Goal: Communication & Community: Answer question/provide support

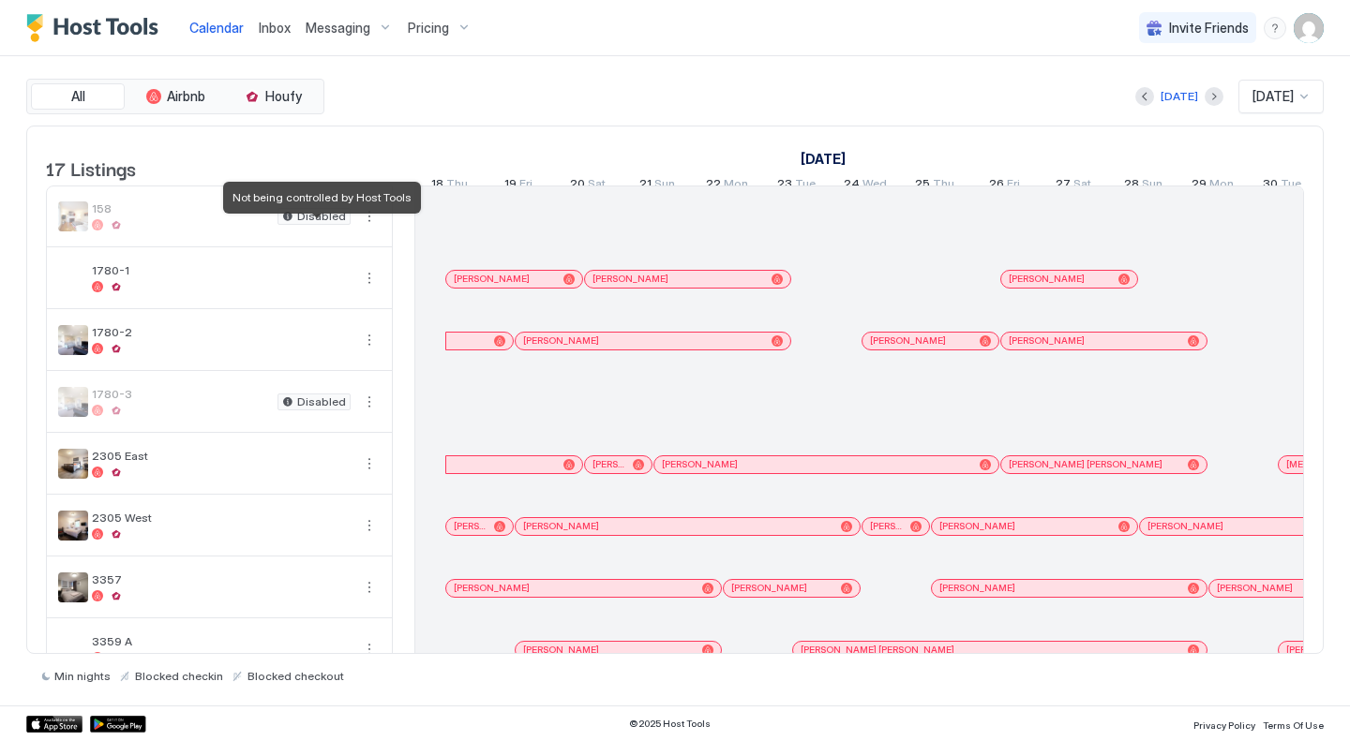
scroll to position [0, 1041]
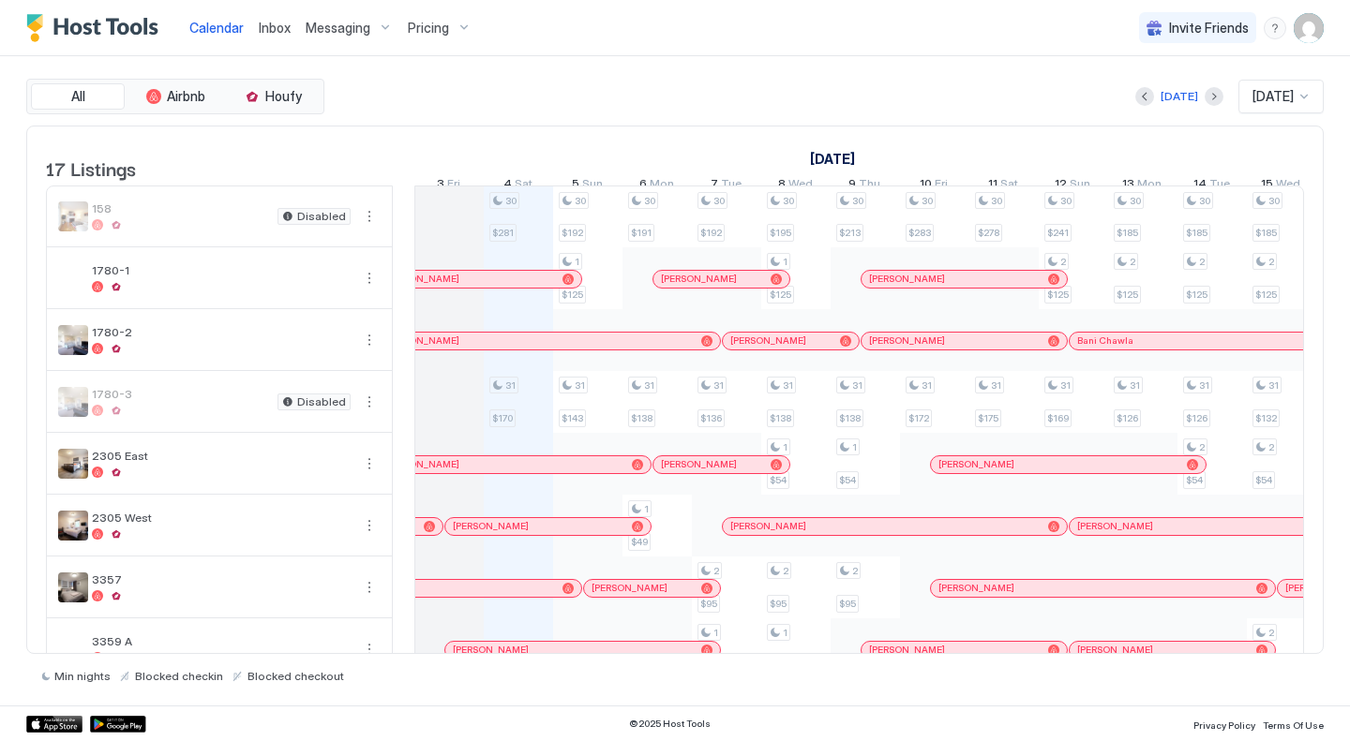
click at [263, 33] on span "Inbox" at bounding box center [275, 28] width 32 height 16
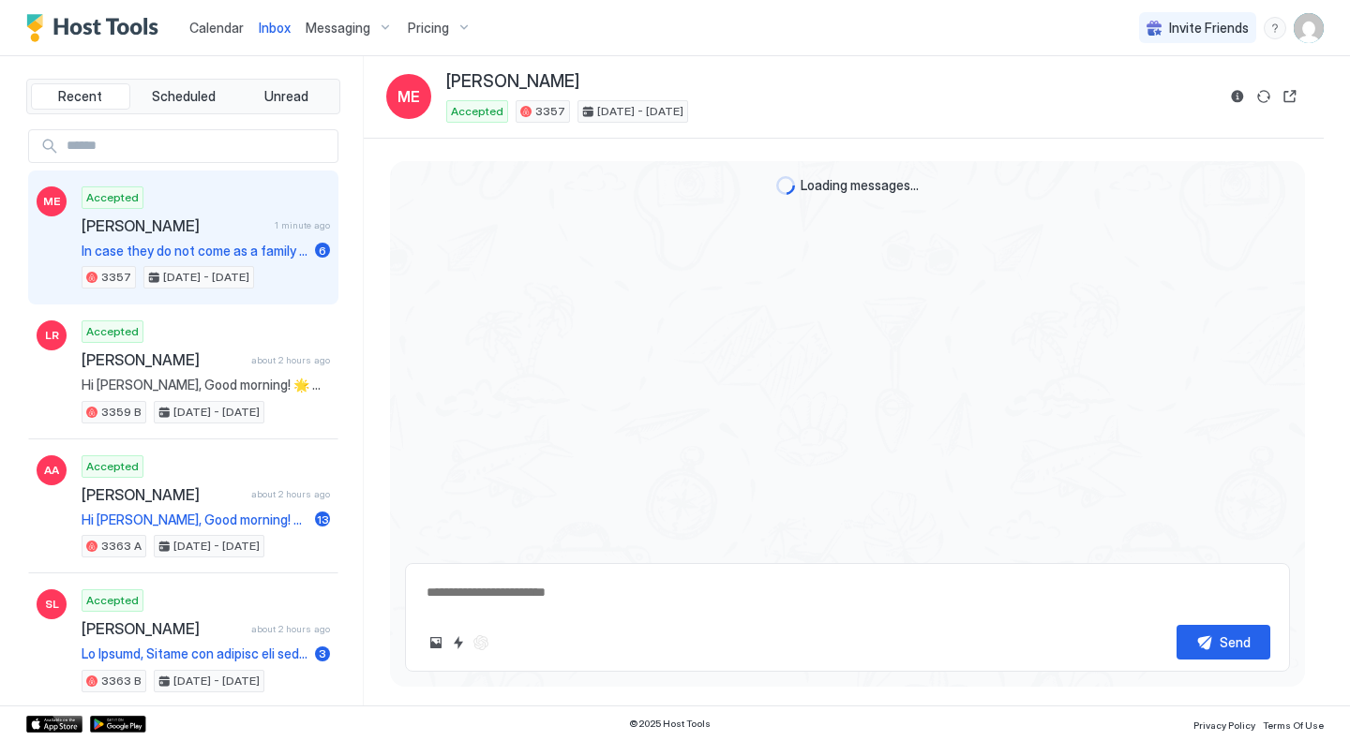
scroll to position [1613, 0]
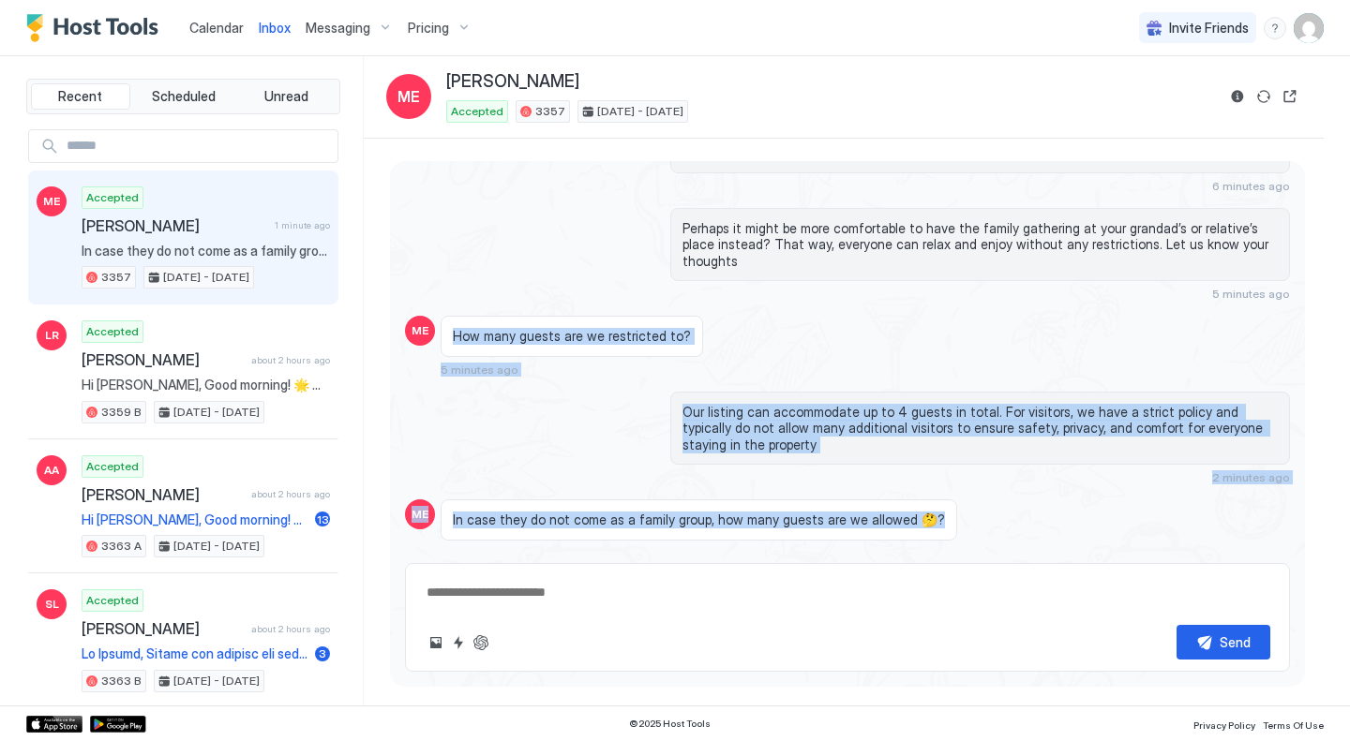
drag, startPoint x: 946, startPoint y: 498, endPoint x: 440, endPoint y: 275, distance: 553.1
copy div "How many guests are we restricted to? 5 minutes ago Our listing can accommodate…"
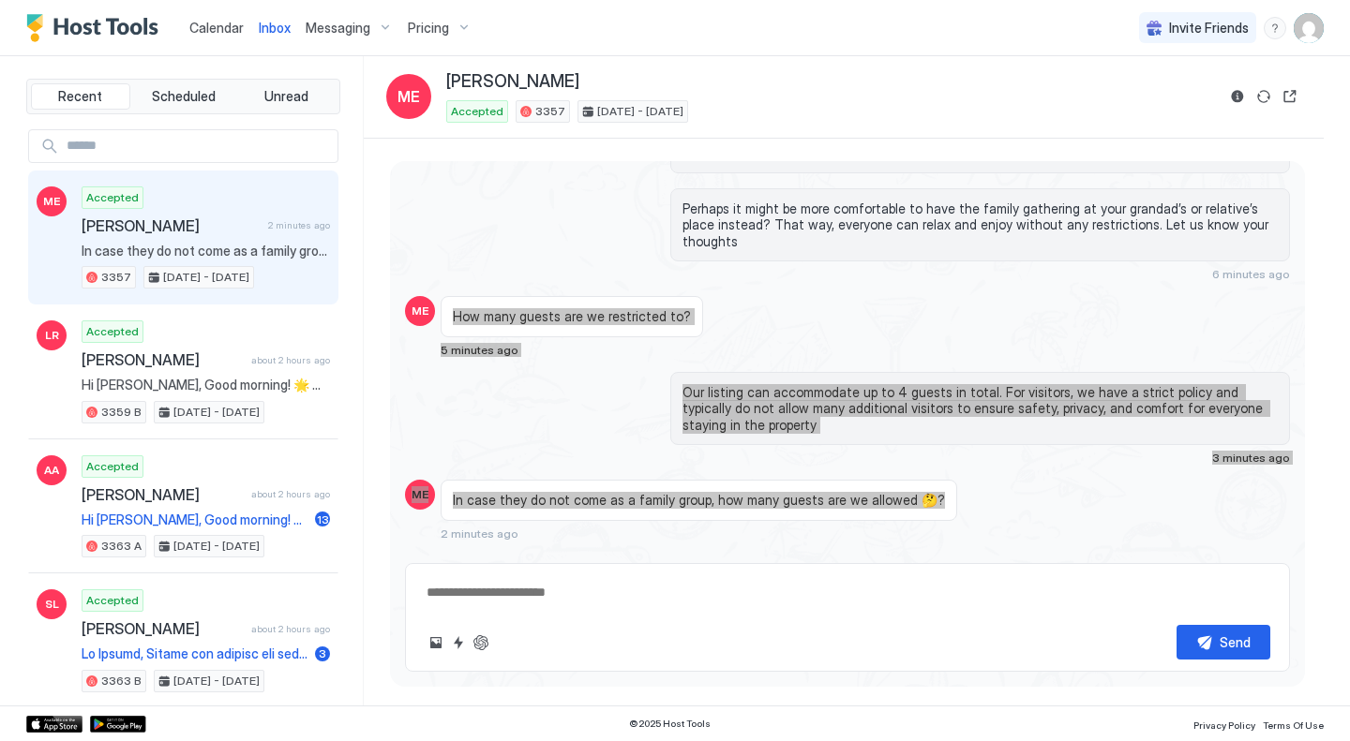
scroll to position [1593, 0]
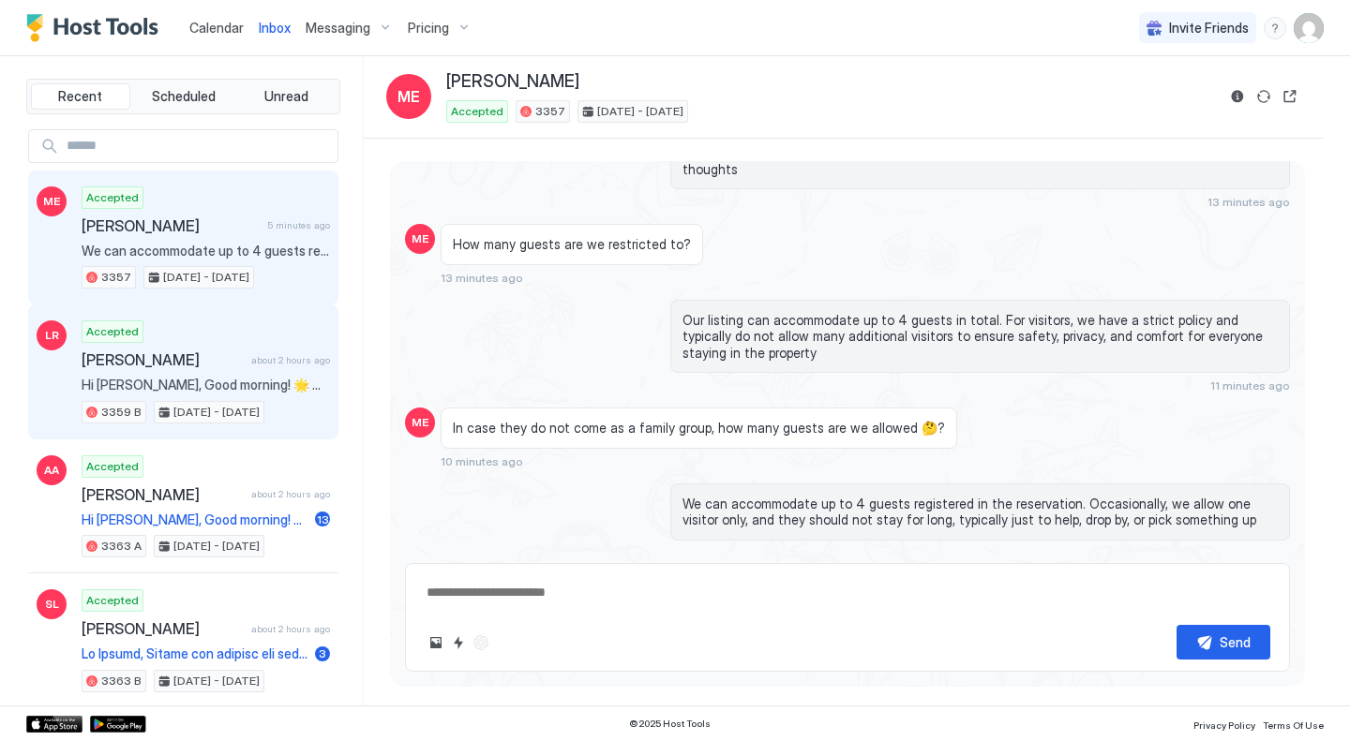
scroll to position [1685, 0]
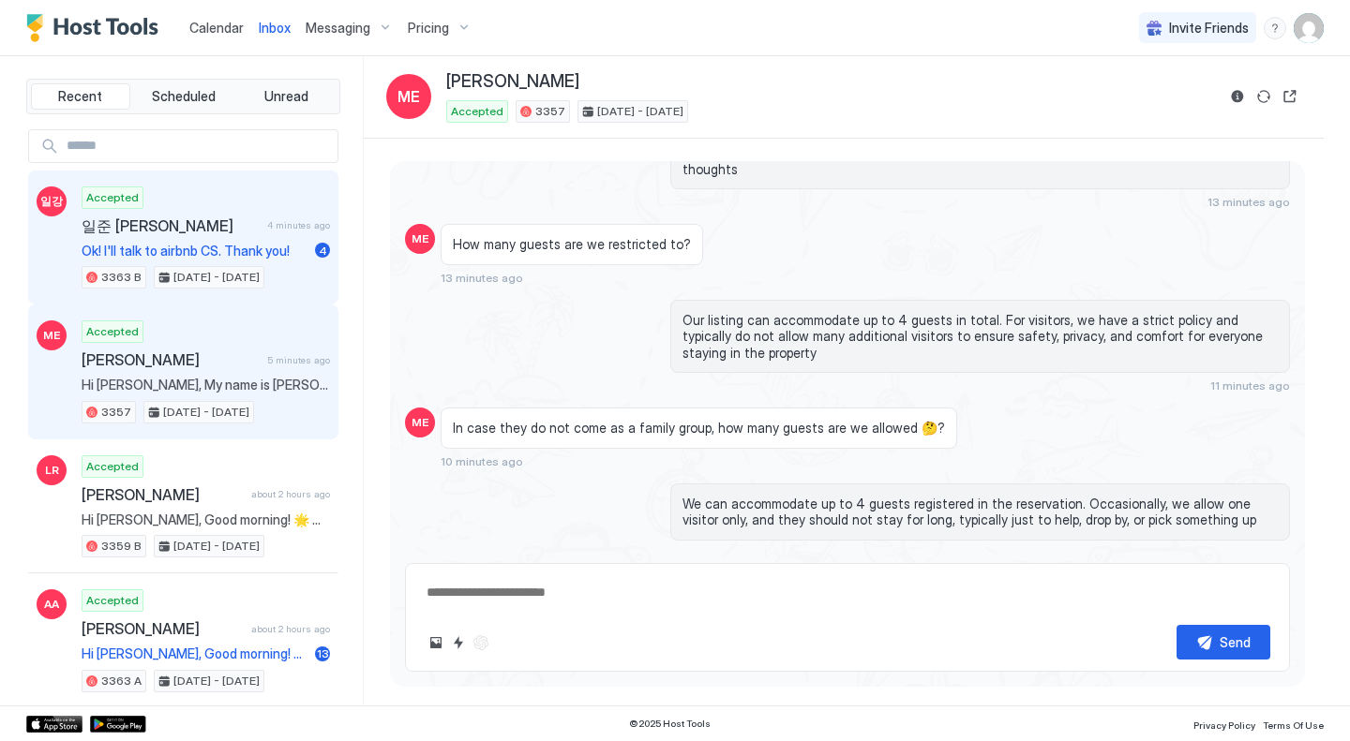
click at [202, 215] on div "Accepted 일준 강 4 minutes ago Ok! I'll talk to airbnb CS. Thank you! 4 3363 B [DA…" at bounding box center [206, 238] width 248 height 103
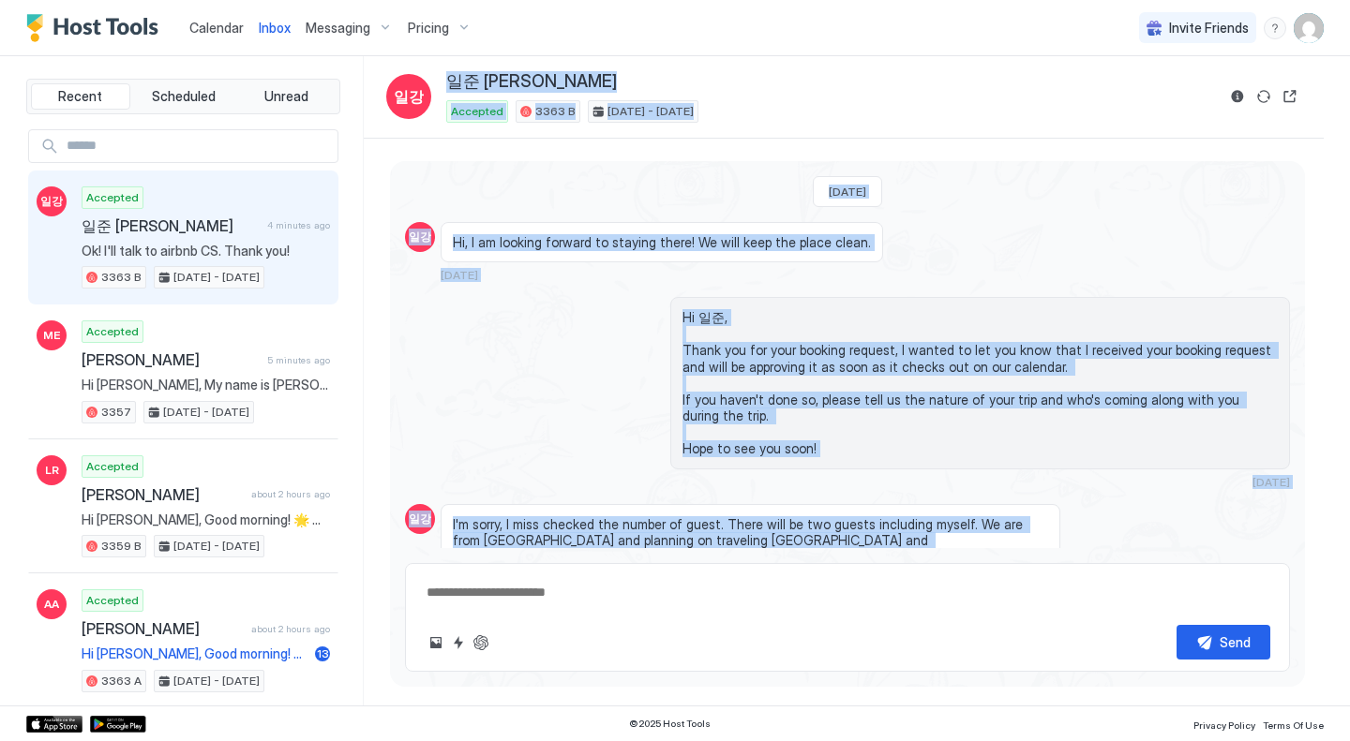
drag, startPoint x: 756, startPoint y: 499, endPoint x: 441, endPoint y: 68, distance: 533.2
click at [441, 68] on div "Inbox 일강 일준 강 Accepted 3363 B [DATE] - [DATE] [DATE] 일강 Hi, I am looking forwar…" at bounding box center [844, 381] width 960 height 650
copy div "lo i Dolorsit 9624 A Con 97 - 24, 0581 Adip Elitseddo ei Te, I ut laboree dolor…"
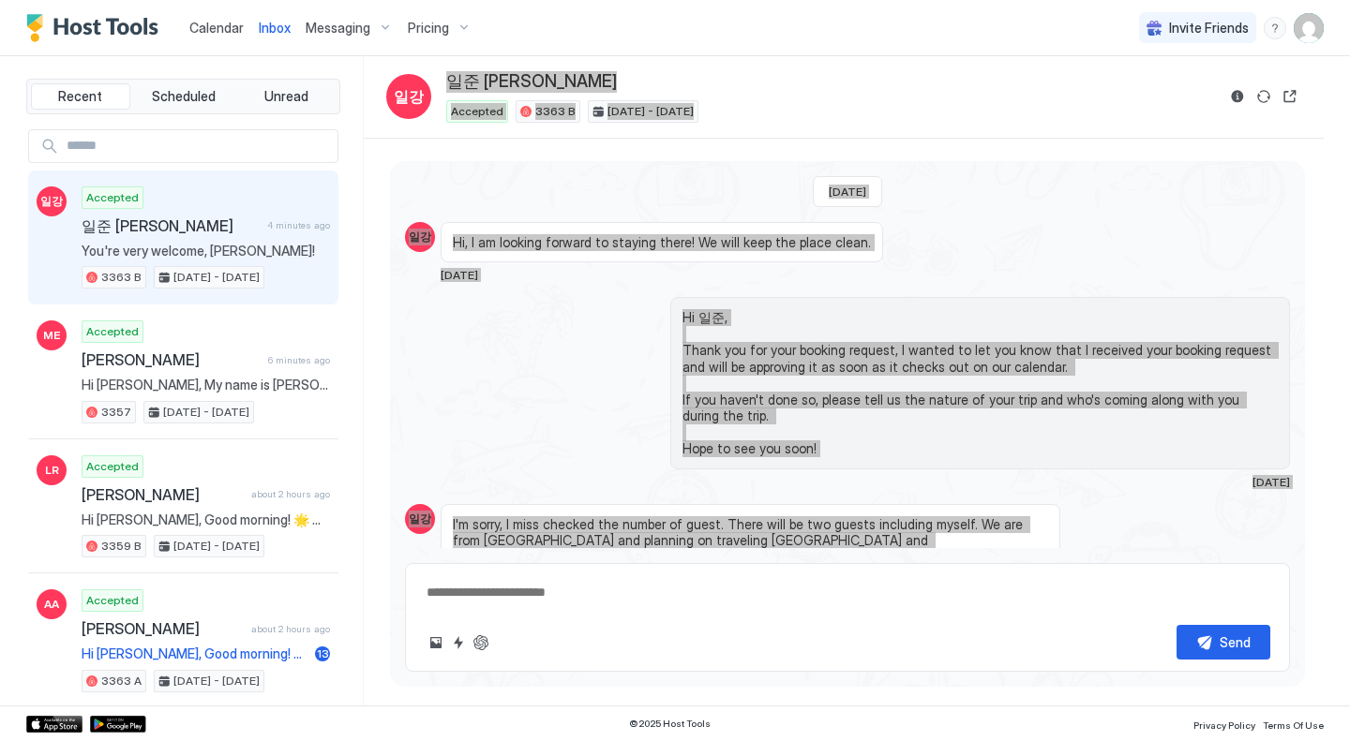
type textarea "*"
